Goal: Task Accomplishment & Management: Complete application form

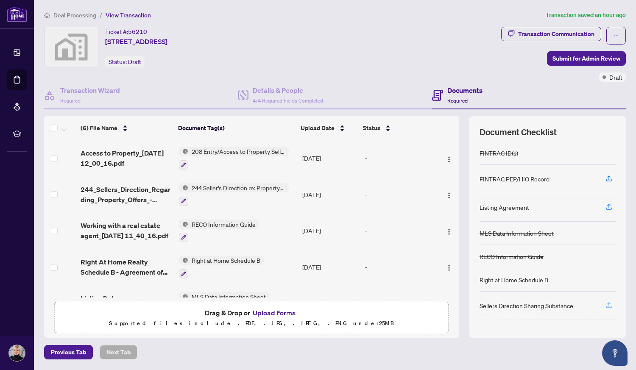
click at [609, 306] on icon "button" at bounding box center [609, 304] width 3 height 4
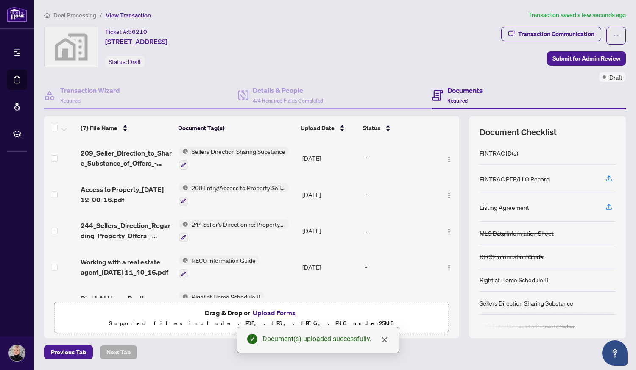
click at [515, 211] on div "Listing Agreement" at bounding box center [505, 207] width 50 height 9
click at [610, 210] on icon "button" at bounding box center [609, 207] width 8 height 8
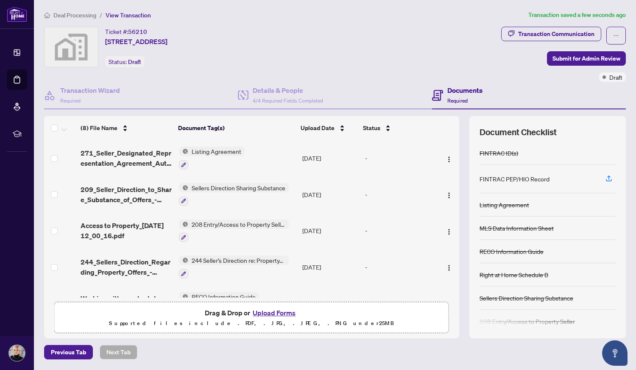
click at [219, 223] on span "208 Entry/Access to Property Seller Acknowledgement" at bounding box center [238, 224] width 101 height 9
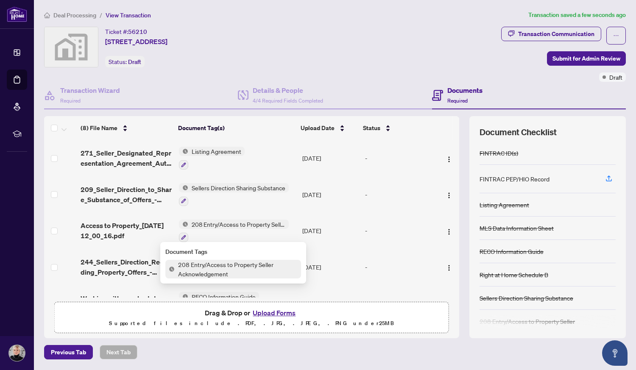
click at [208, 268] on span "208 Entry/Access to Property Seller Acknowledgement" at bounding box center [238, 269] width 126 height 19
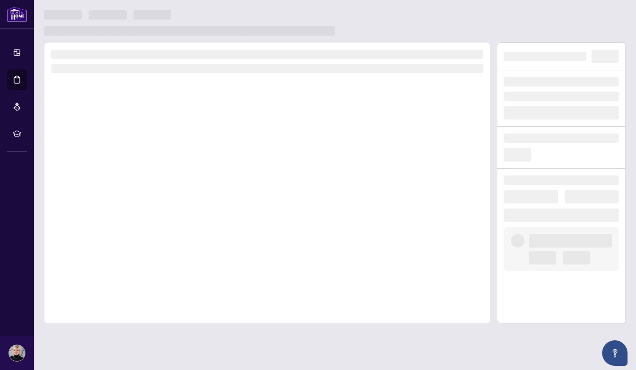
click at [208, 268] on div at bounding box center [267, 182] width 446 height 281
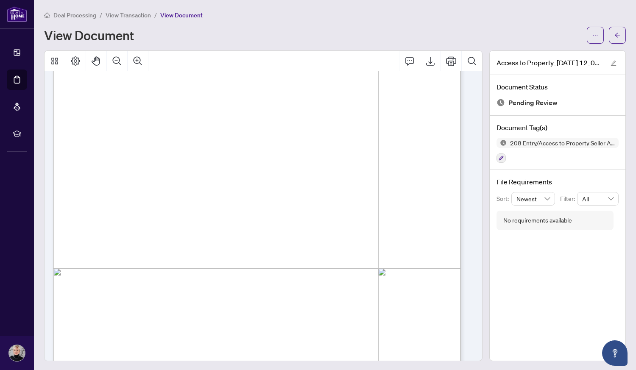
scroll to position [1, 0]
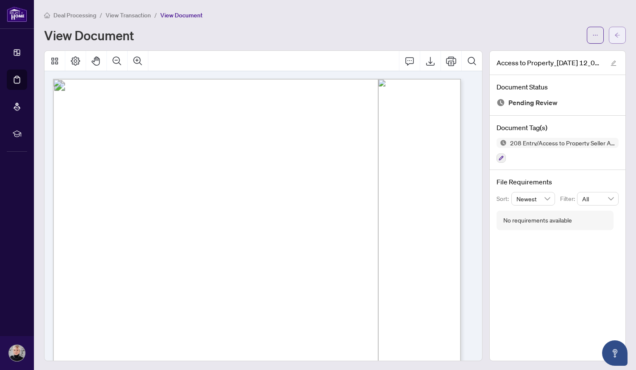
click at [615, 34] on icon "arrow-left" at bounding box center [618, 35] width 6 height 6
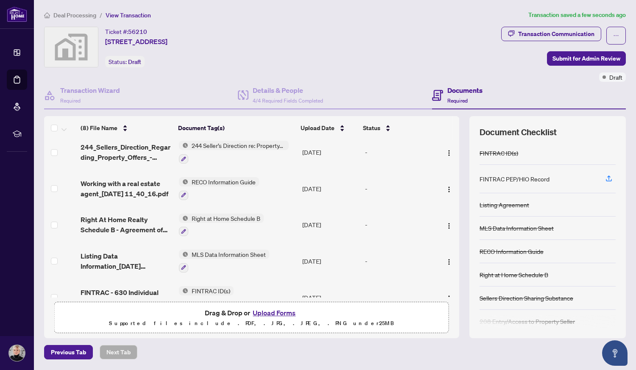
scroll to position [133, 0]
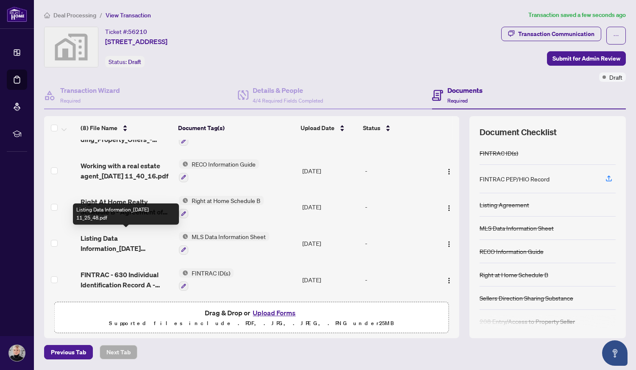
click at [92, 242] on span "Listing Data Information_[DATE] 11_25_48.pdf" at bounding box center [127, 243] width 92 height 20
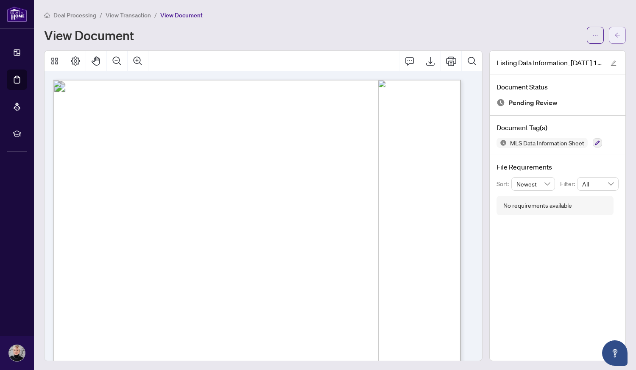
click at [615, 36] on icon "arrow-left" at bounding box center [618, 35] width 6 height 6
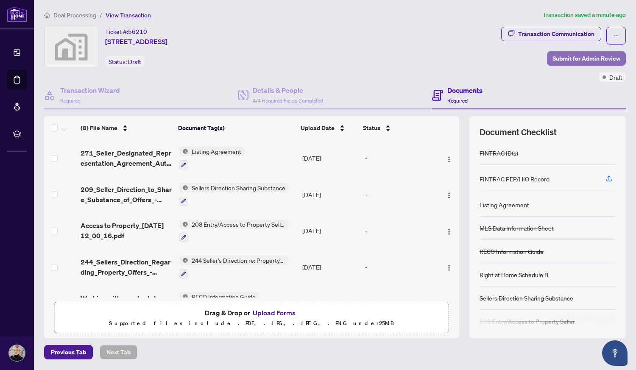
click at [571, 56] on span "Submit for Admin Review" at bounding box center [587, 59] width 68 height 14
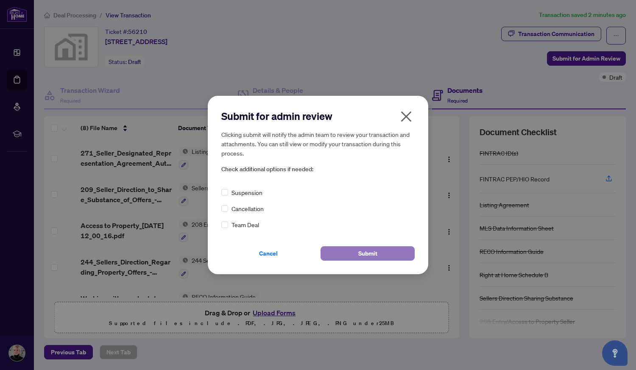
click at [372, 254] on span "Submit" at bounding box center [367, 254] width 19 height 14
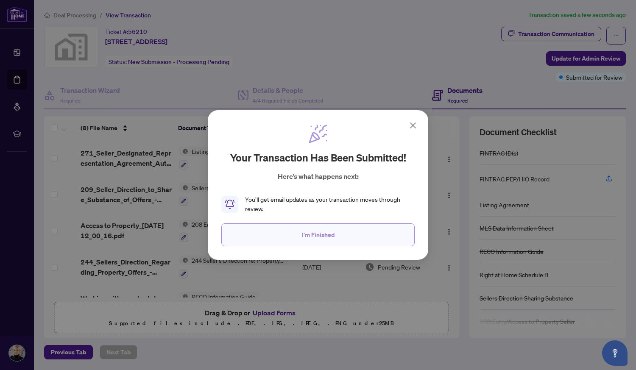
click at [335, 237] on button "I'm Finished" at bounding box center [317, 235] width 193 height 23
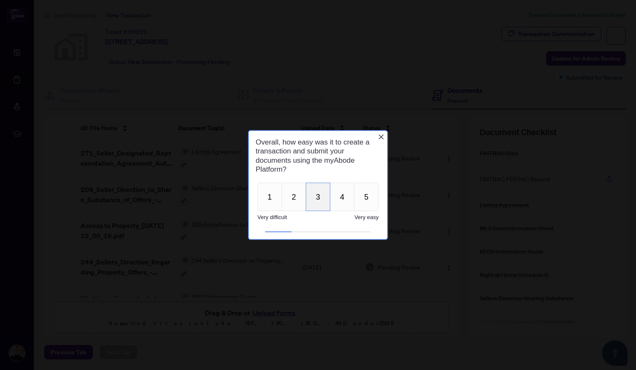
click at [316, 202] on button "3" at bounding box center [318, 197] width 25 height 28
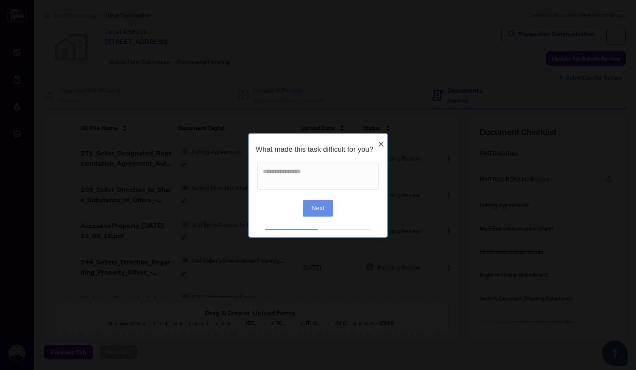
click at [381, 140] on icon "Close button" at bounding box center [381, 143] width 7 height 7
